Goal: Check status

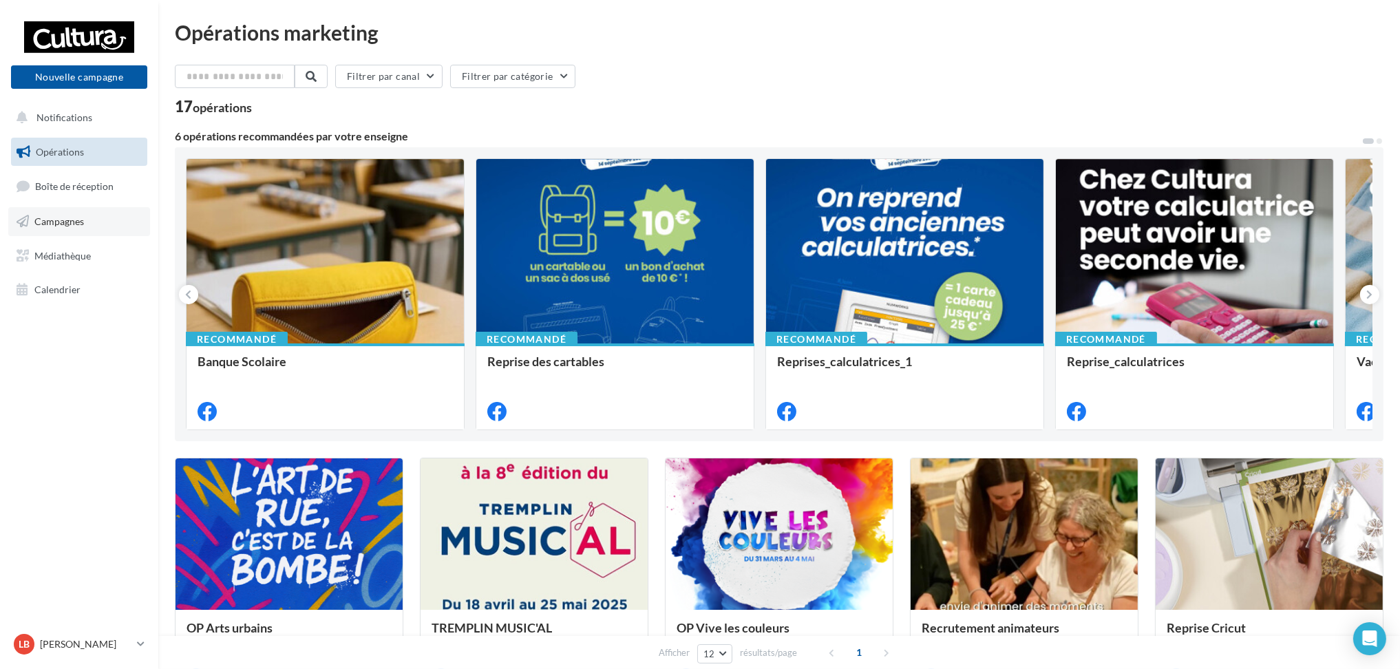
click at [92, 220] on link "Campagnes" at bounding box center [79, 221] width 142 height 29
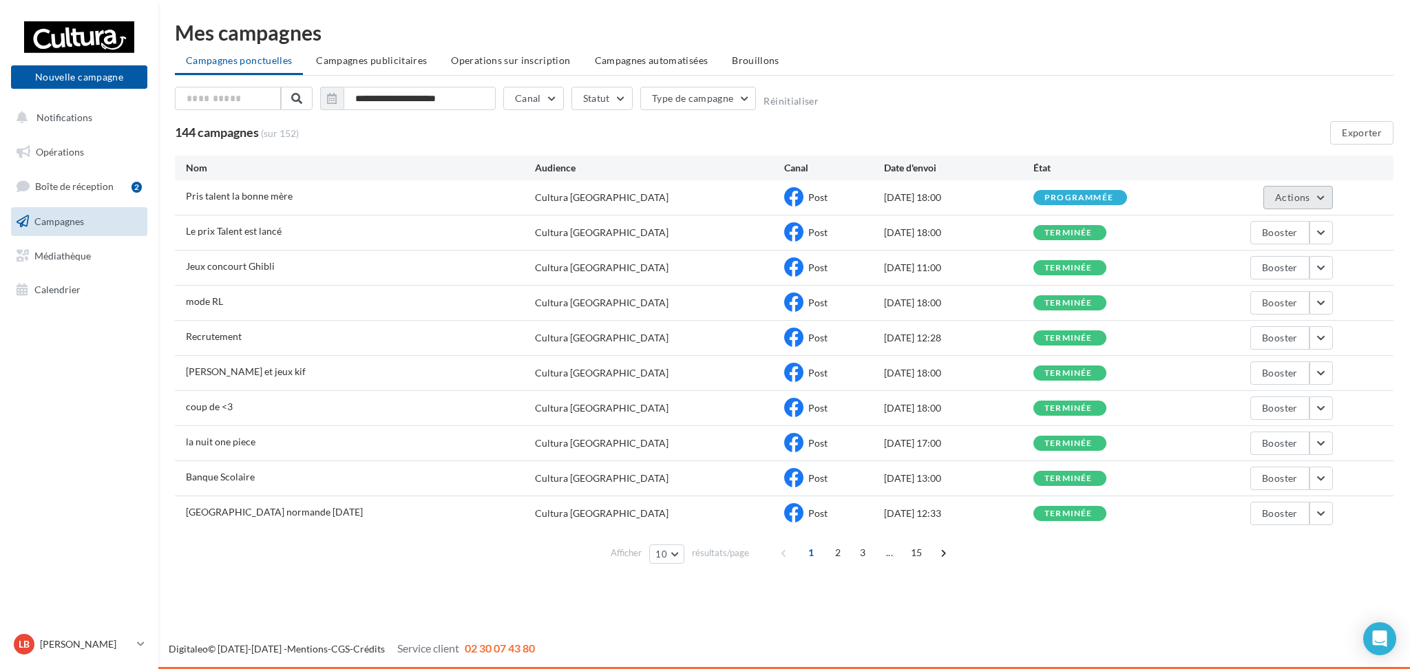
click at [1319, 194] on button "Actions" at bounding box center [1297, 197] width 69 height 23
click at [1273, 221] on button "Voir les résultats" at bounding box center [1264, 230] width 138 height 36
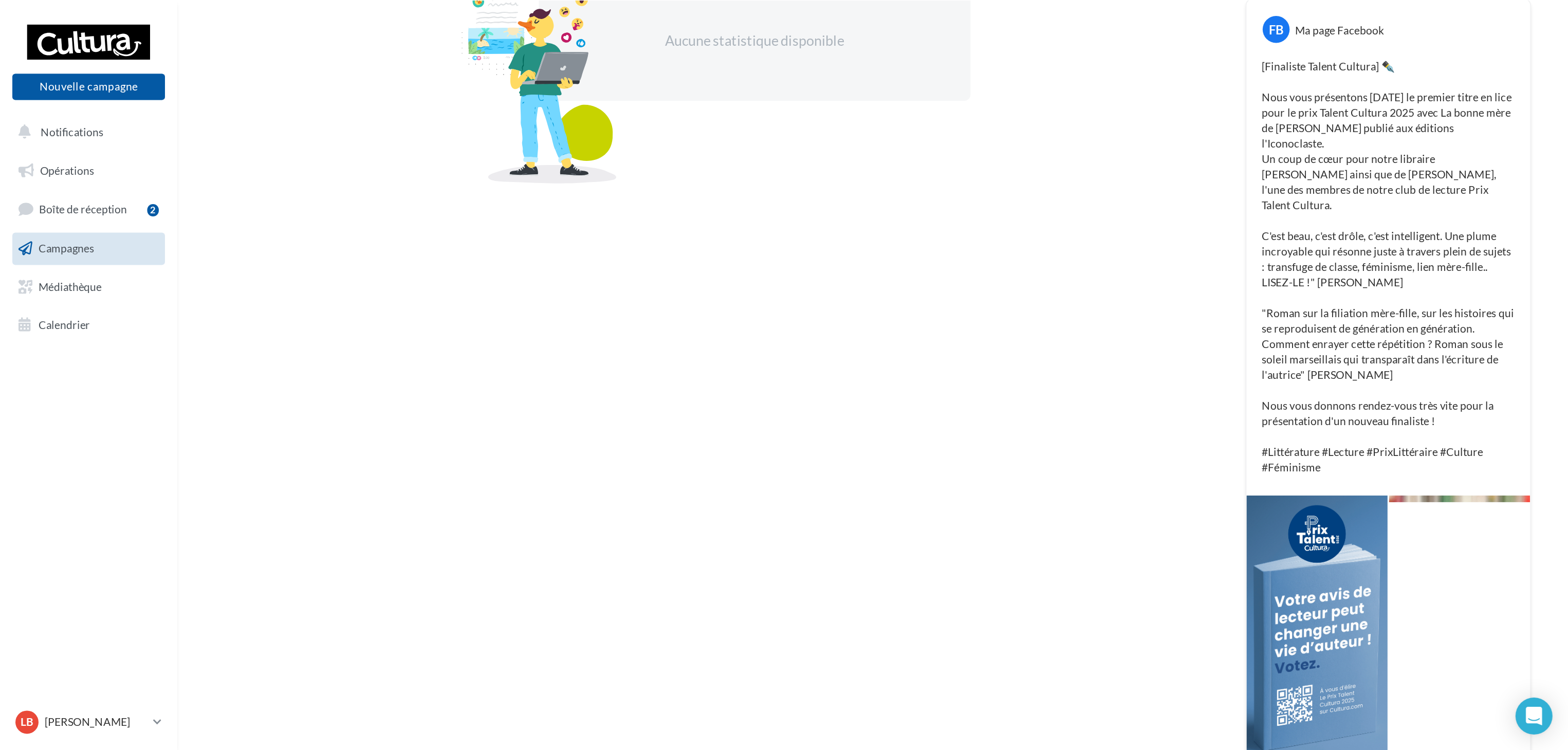
scroll to position [31, 0]
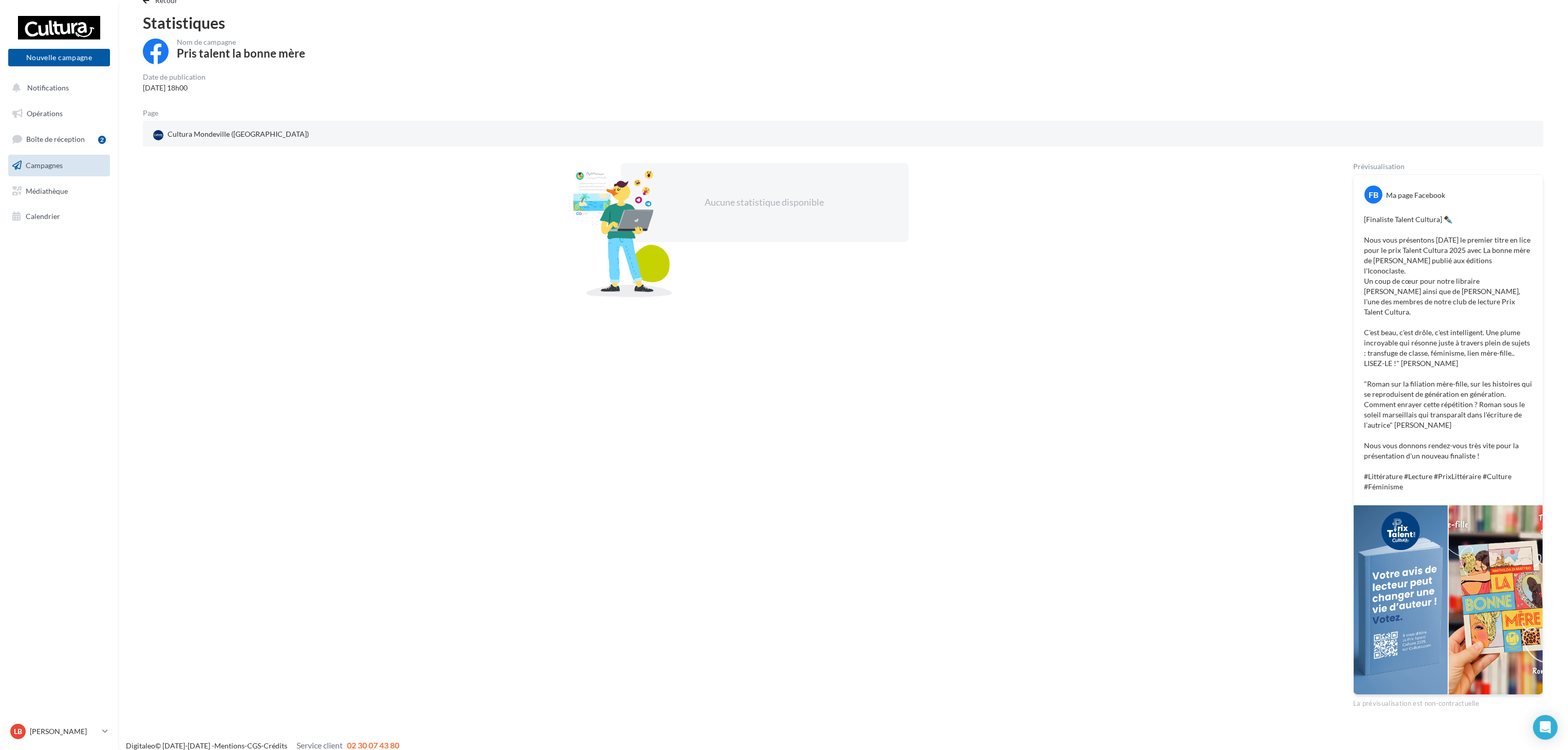
drag, startPoint x: 1219, startPoint y: 433, endPoint x: 1178, endPoint y: 355, distance: 88.1
click at [1052, 359] on div "Aucune statistique disponible" at bounding box center [731, 436] width 1177 height 545
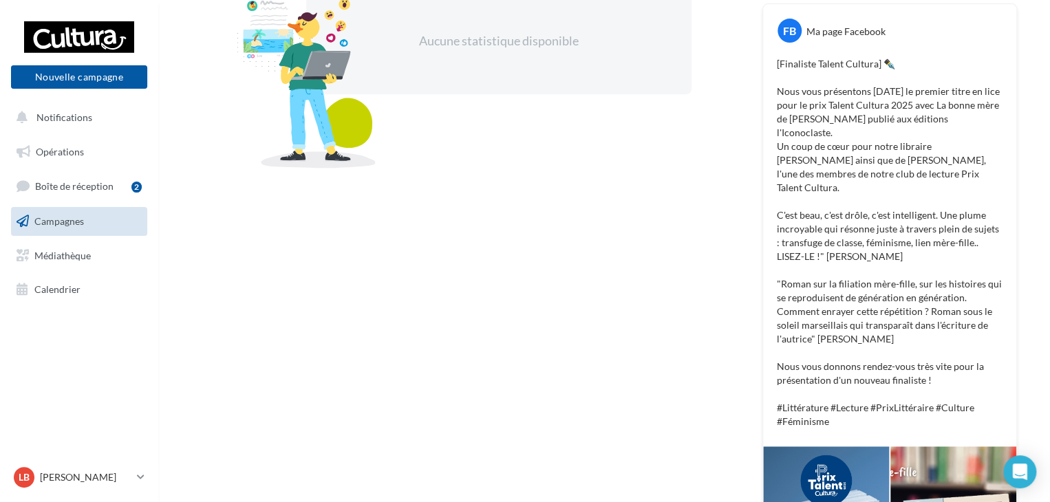
scroll to position [268, 0]
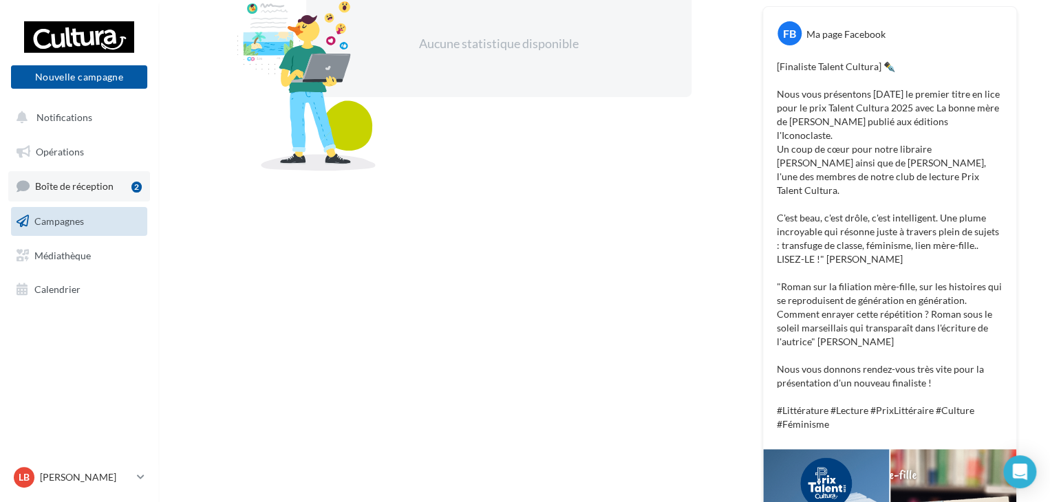
click at [109, 184] on span "Boîte de réception" at bounding box center [74, 186] width 78 height 12
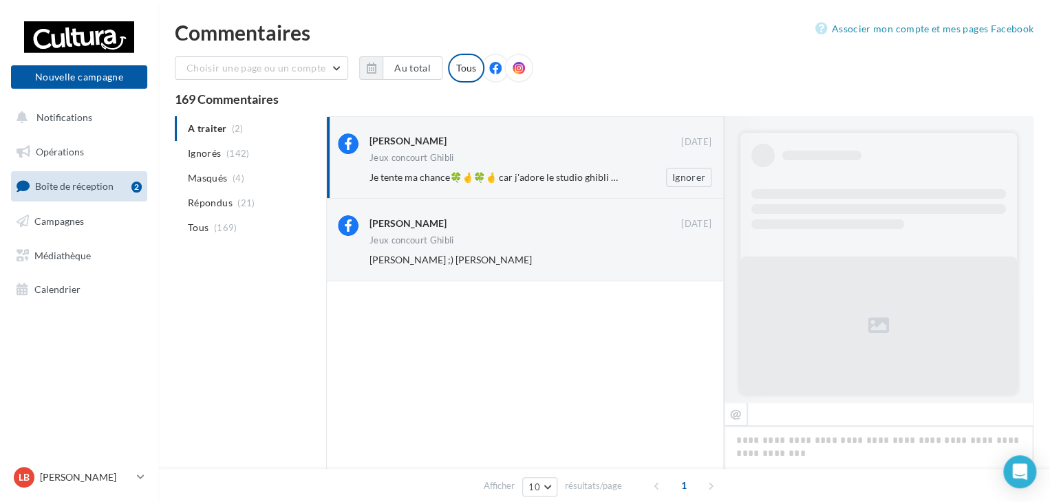
scroll to position [620, 0]
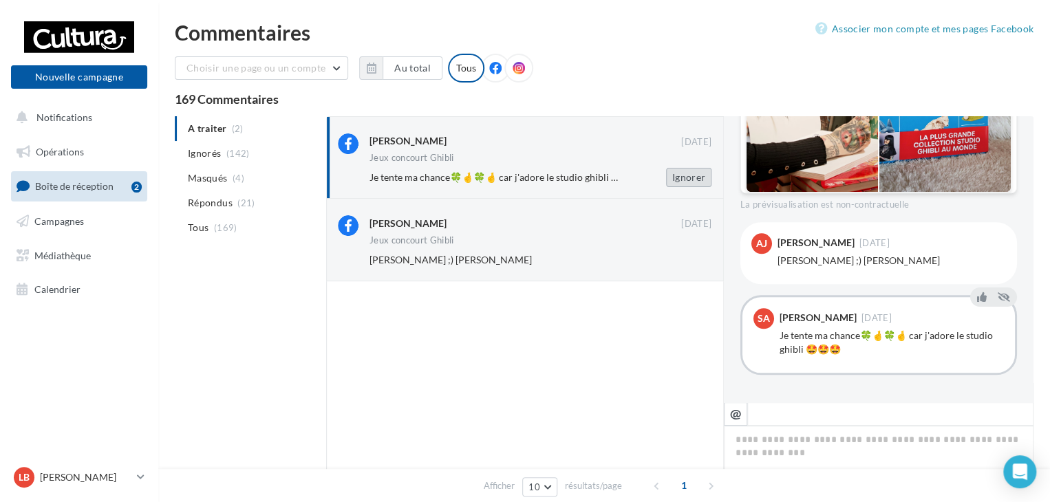
click at [692, 177] on button "Ignorer" at bounding box center [688, 177] width 45 height 19
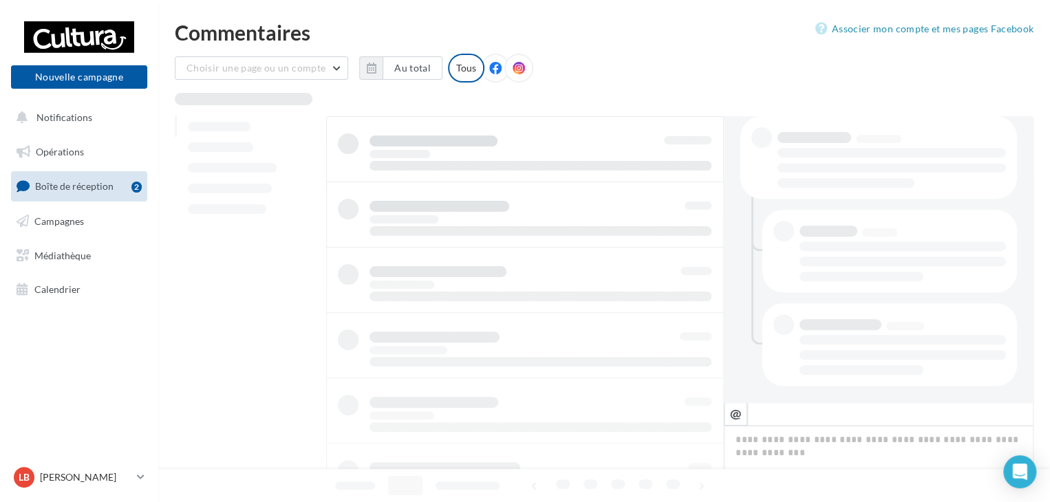
scroll to position [289, 0]
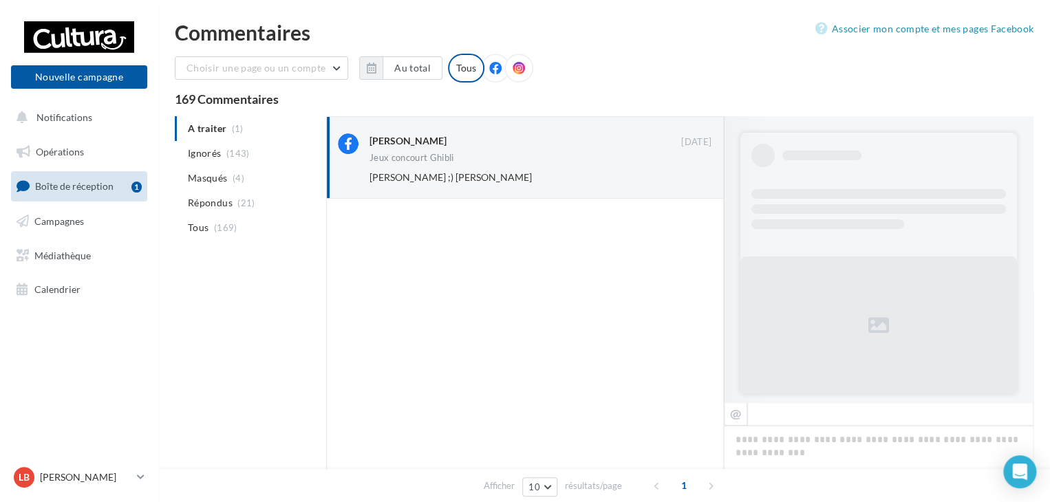
click at [690, 180] on button "Ignorer" at bounding box center [688, 177] width 45 height 19
